Goal: Navigation & Orientation: Find specific page/section

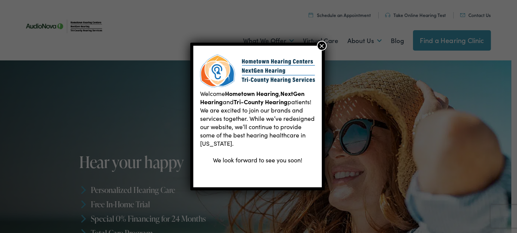
click at [321, 46] on button "×" at bounding box center [322, 46] width 10 height 10
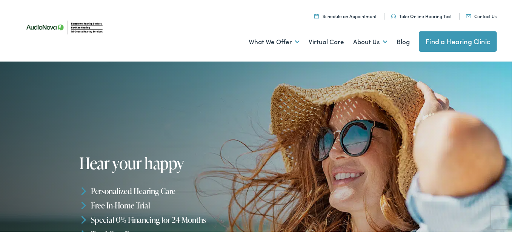
click at [468, 42] on link "Find a Hearing Clinic" at bounding box center [458, 40] width 78 height 20
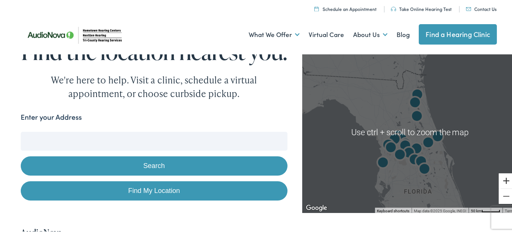
click at [501, 179] on button "Zoom in" at bounding box center [506, 179] width 15 height 15
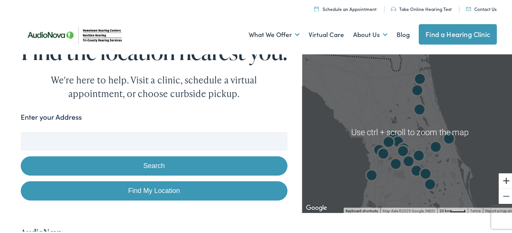
click at [501, 179] on button "Zoom in" at bounding box center [506, 179] width 15 height 15
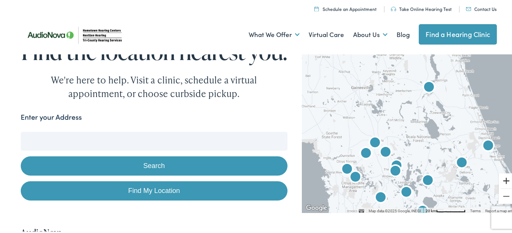
click at [502, 180] on button "Zoom in" at bounding box center [506, 179] width 15 height 15
click at [502, 179] on button "Zoom in" at bounding box center [506, 179] width 15 height 15
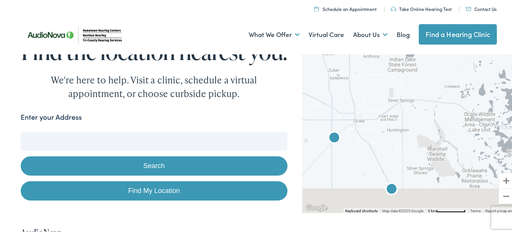
drag, startPoint x: 405, startPoint y: 170, endPoint x: 517, endPoint y: 80, distance: 144.0
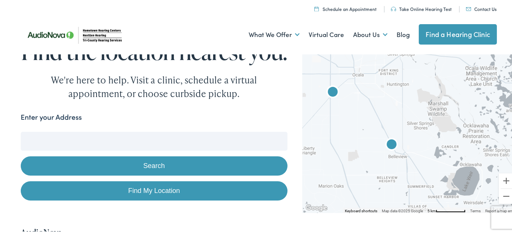
drag, startPoint x: 265, startPoint y: 101, endPoint x: 288, endPoint y: 101, distance: 22.6
click at [288, 99] on div "Find the location nearest you. We're here to help. Visit a clinic, schedule a v…" at bounding box center [258, 68] width 517 height 61
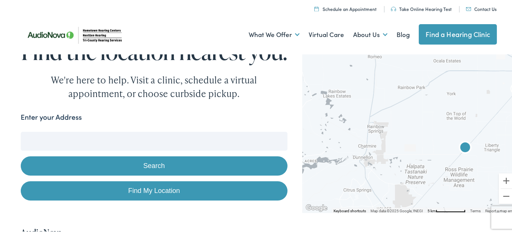
drag, startPoint x: 373, startPoint y: 112, endPoint x: 517, endPoint y: 111, distance: 143.7
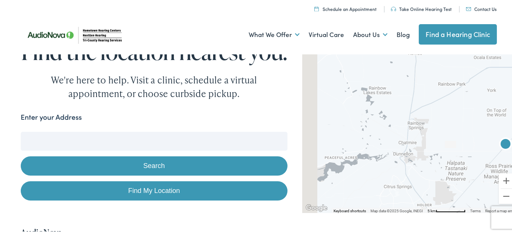
drag, startPoint x: 378, startPoint y: 125, endPoint x: 439, endPoint y: 124, distance: 61.5
click at [440, 123] on div at bounding box center [409, 131] width 215 height 161
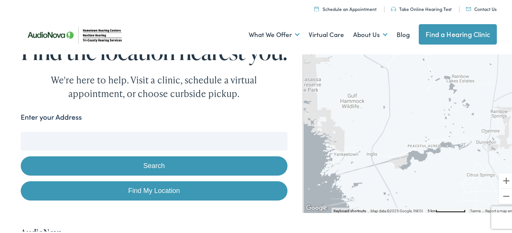
drag, startPoint x: 389, startPoint y: 140, endPoint x: 478, endPoint y: 85, distance: 103.9
click at [478, 85] on div at bounding box center [409, 131] width 215 height 161
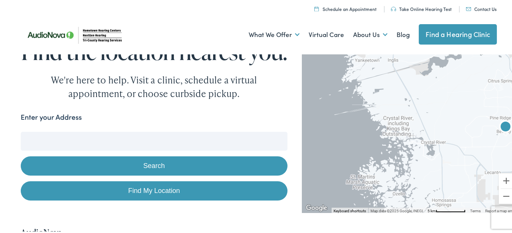
drag, startPoint x: 433, startPoint y: 127, endPoint x: 369, endPoint y: 82, distance: 78.2
click at [369, 83] on div at bounding box center [409, 131] width 215 height 161
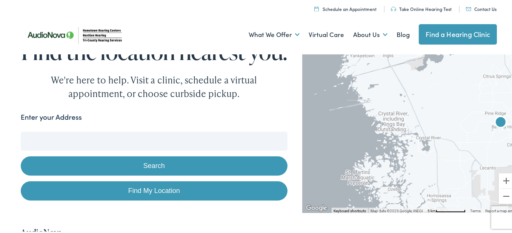
click at [496, 121] on img "AudioNova" at bounding box center [500, 122] width 18 height 18
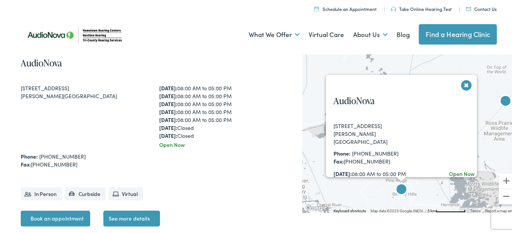
scroll to position [372, 0]
